Goal: Transaction & Acquisition: Download file/media

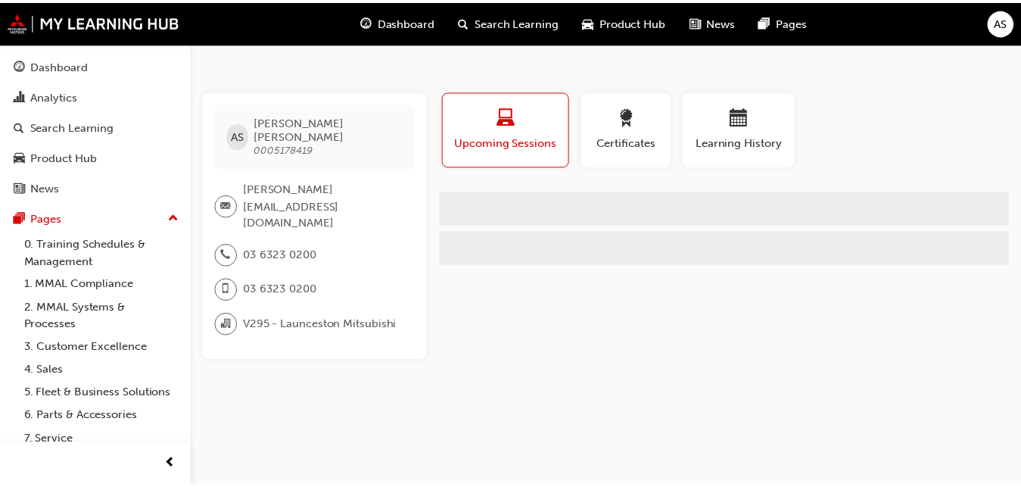
scroll to position [97, 0]
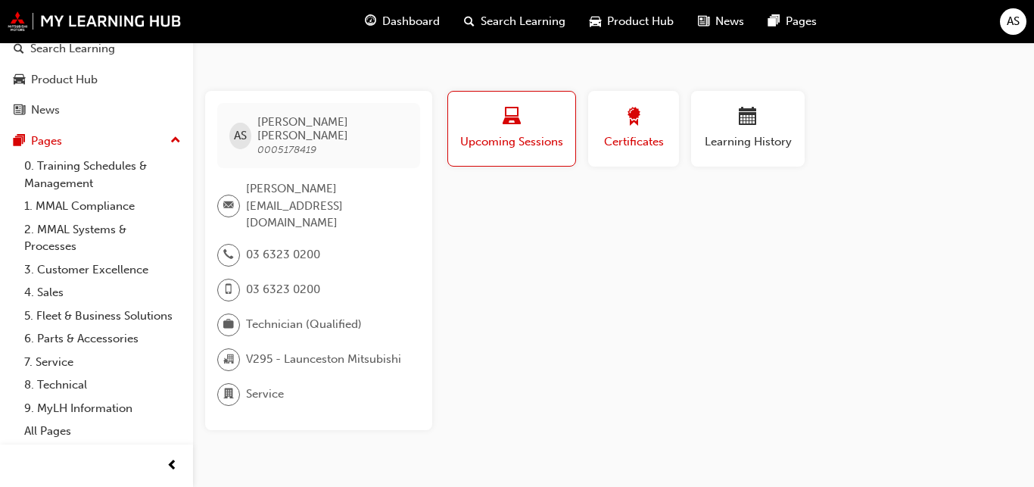
click at [637, 146] on span "Certificates" at bounding box center [633, 141] width 68 height 17
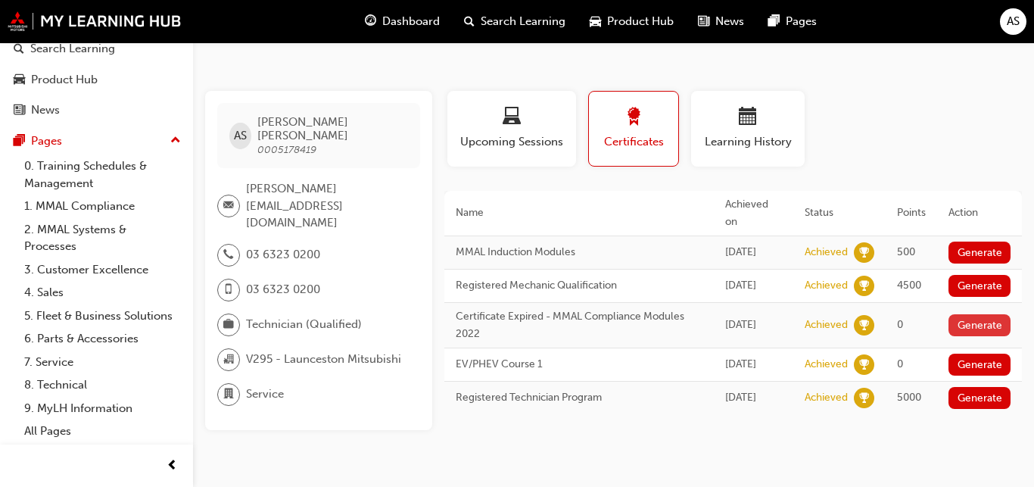
click at [965, 336] on button "Generate" at bounding box center [979, 325] width 62 height 22
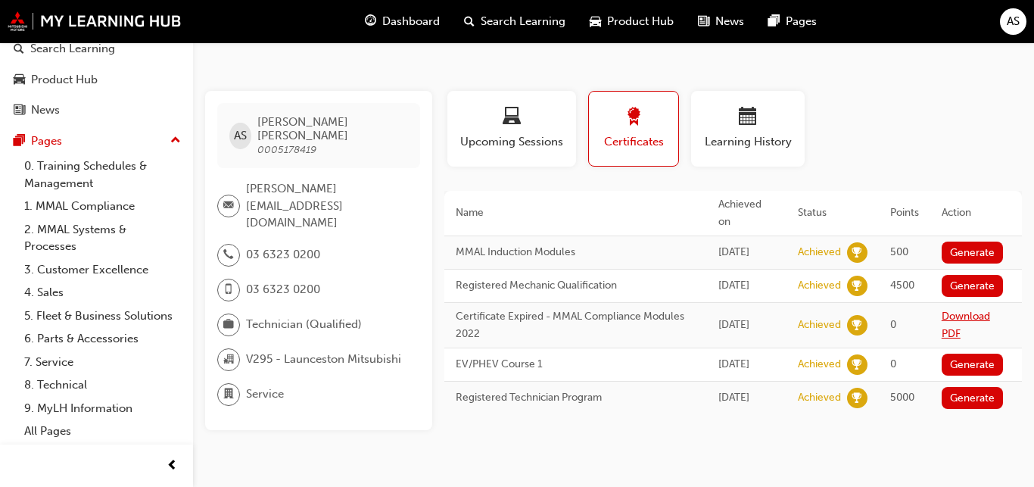
click at [957, 325] on link "Download PDF" at bounding box center [965, 325] width 48 height 30
click at [407, 29] on span "Dashboard" at bounding box center [411, 21] width 58 height 17
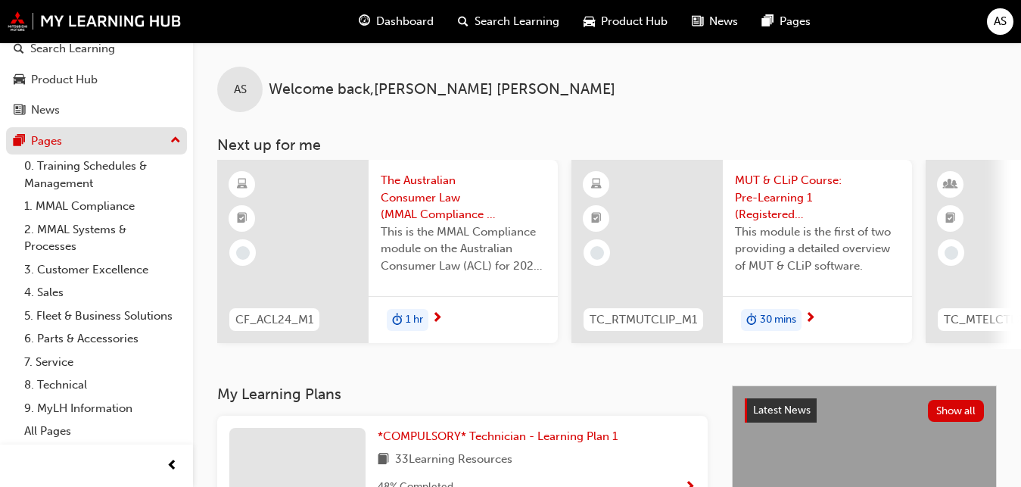
click at [51, 132] on div "Pages" at bounding box center [46, 140] width 31 height 17
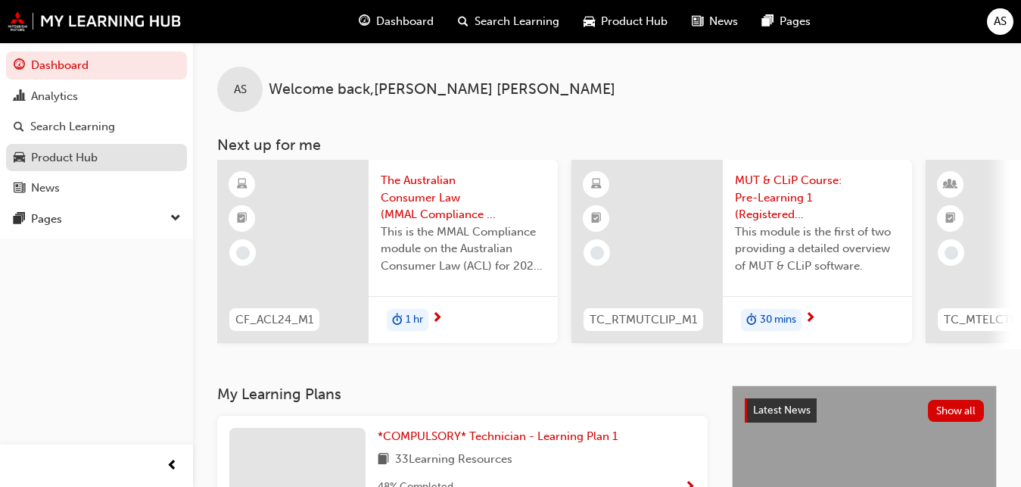
click at [108, 151] on div "Product Hub" at bounding box center [97, 157] width 166 height 19
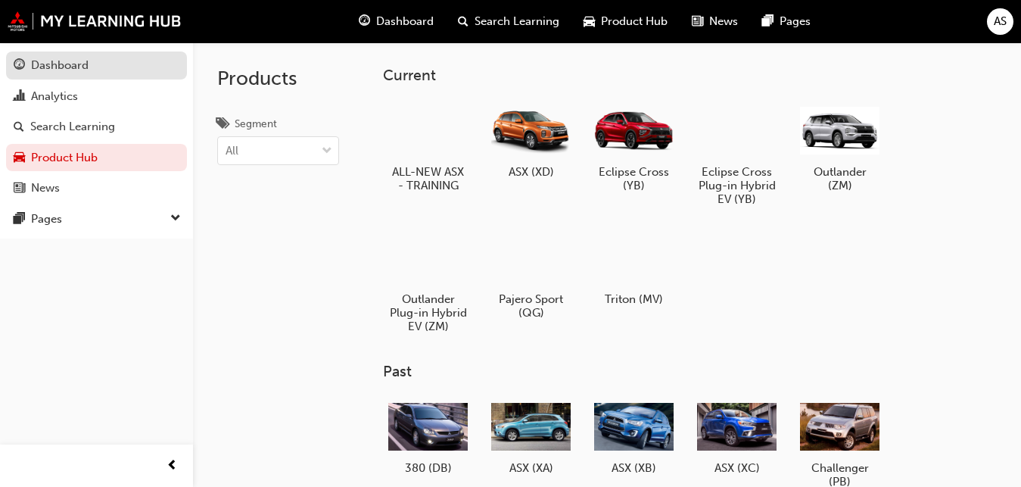
click at [44, 69] on div "Dashboard" at bounding box center [60, 65] width 58 height 17
